Goal: Transaction & Acquisition: Book appointment/travel/reservation

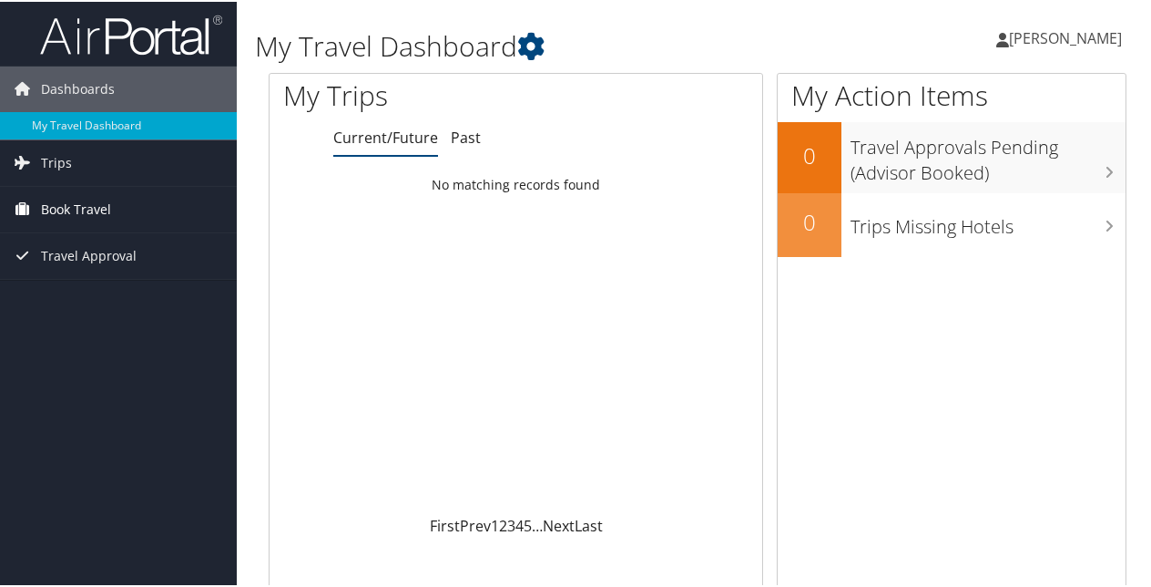
click at [105, 217] on span "Book Travel" at bounding box center [76, 208] width 70 height 46
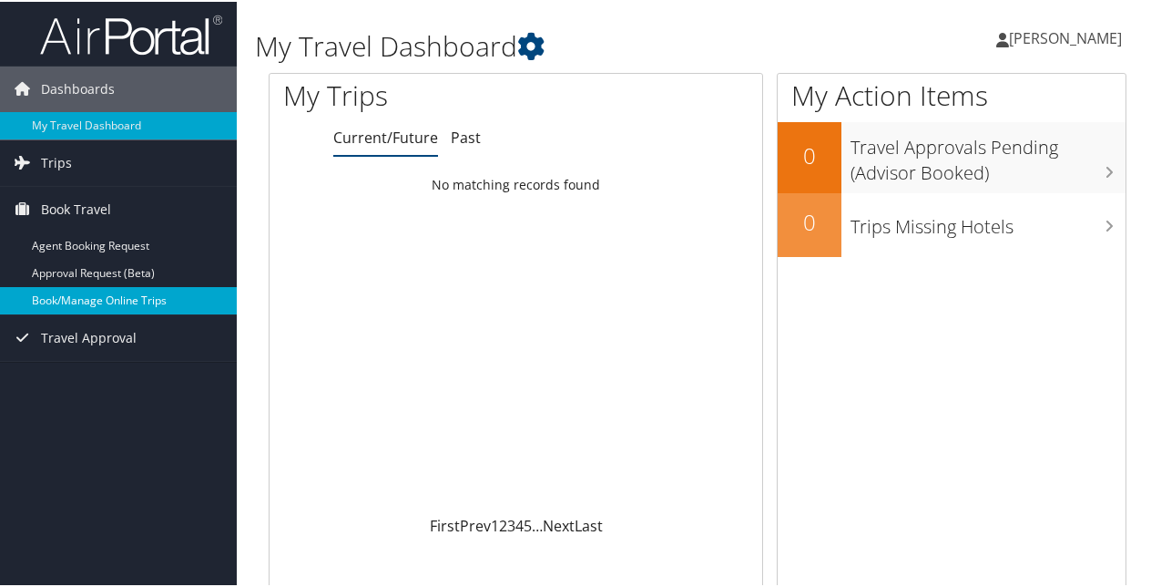
click at [93, 305] on link "Book/Manage Online Trips" at bounding box center [118, 298] width 237 height 27
